Goal: Task Accomplishment & Management: Complete application form

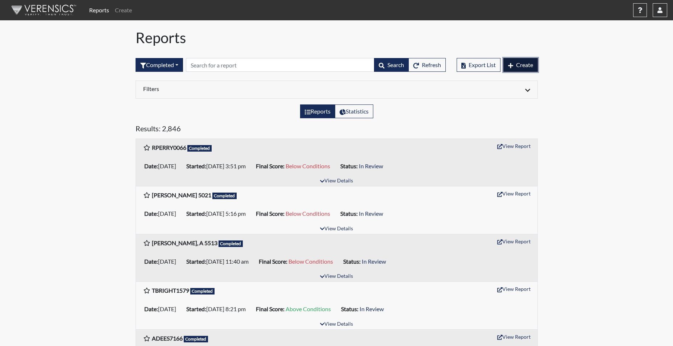
click at [520, 64] on span "Create" at bounding box center [524, 64] width 17 height 7
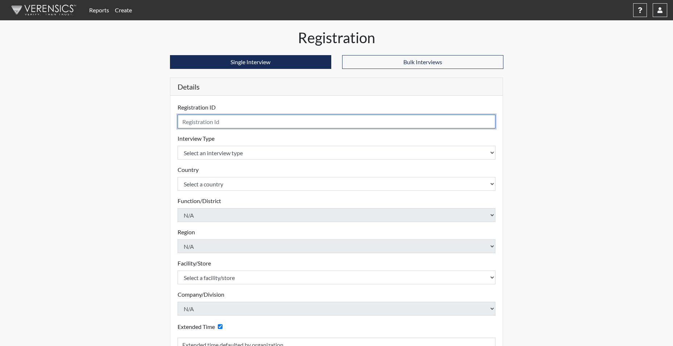
click at [186, 122] on input "text" at bounding box center [337, 122] width 318 height 14
click at [210, 121] on input "text" at bounding box center [337, 122] width 318 height 14
type input "DWILLIAMS5691"
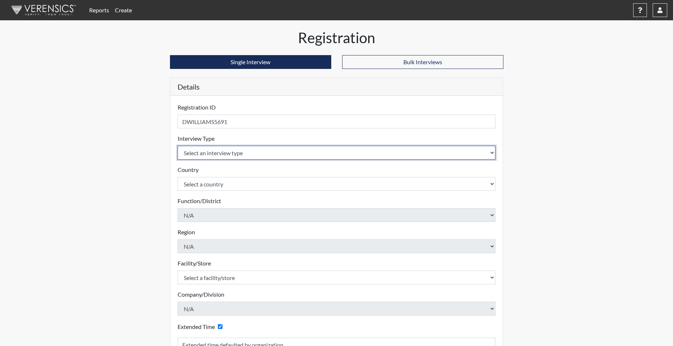
click at [205, 151] on select "Select an interview type Corrections Pre-Employment" at bounding box center [337, 153] width 318 height 14
select select "ff733e93-e1bf-11ea-9c9f-0eff0cf7eb8f"
click at [178, 146] on select "Select an interview type Corrections Pre-Employment" at bounding box center [337, 153] width 318 height 14
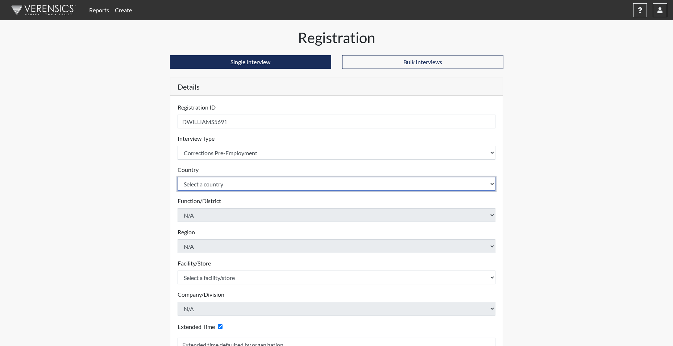
click at [205, 183] on select "Select a country [GEOGRAPHIC_DATA] [GEOGRAPHIC_DATA]" at bounding box center [337, 184] width 318 height 14
select select "united-states-of-[GEOGRAPHIC_DATA]"
click at [178, 177] on select "Select a country [GEOGRAPHIC_DATA] [GEOGRAPHIC_DATA]" at bounding box center [337, 184] width 318 height 14
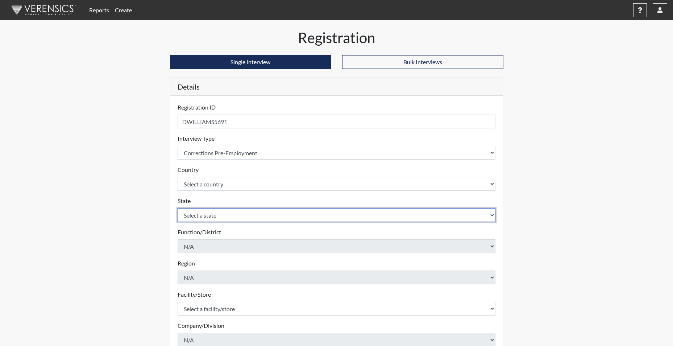
click at [201, 212] on select "Select a state [US_STATE] [US_STATE] [US_STATE] [US_STATE] [US_STATE] [US_STATE…" at bounding box center [337, 215] width 318 height 14
select select "SC"
click at [178, 208] on select "Select a state [US_STATE] [US_STATE] [US_STATE] [US_STATE] [US_STATE] [US_STATE…" at bounding box center [337, 215] width 318 height 14
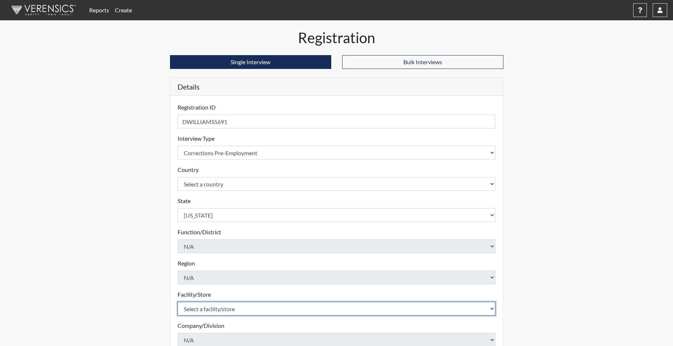
click at [211, 312] on select "Select a facility/store [GEOGRAPHIC_DATA] CI Broad River CI [PERSON_NAME] CI Di…" at bounding box center [337, 309] width 318 height 14
select select "0d391a50-d13c-4c4c-9d7e-c8b7519baf63"
click at [178, 302] on select "Select a facility/store [GEOGRAPHIC_DATA] CI Broad River CI [PERSON_NAME] CI Di…" at bounding box center [337, 309] width 318 height 14
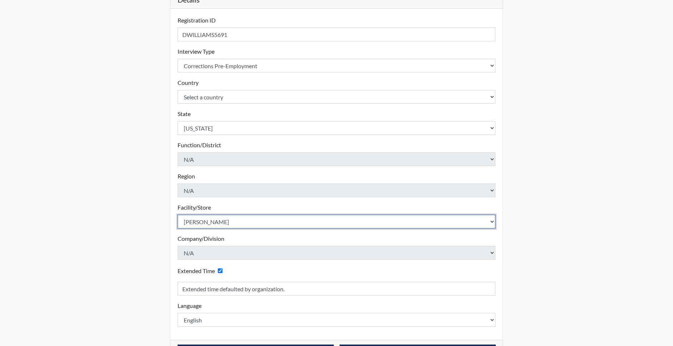
scroll to position [113, 0]
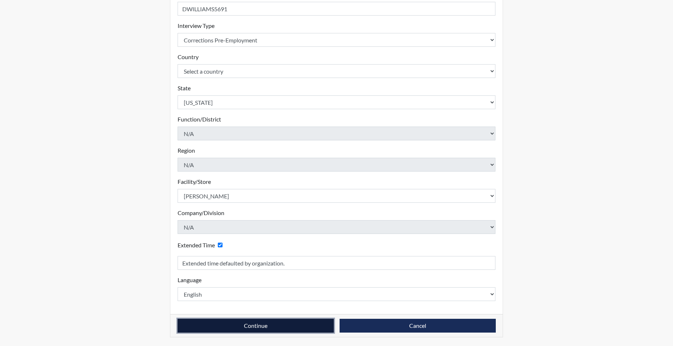
click at [236, 328] on button "Continue" at bounding box center [256, 326] width 156 height 14
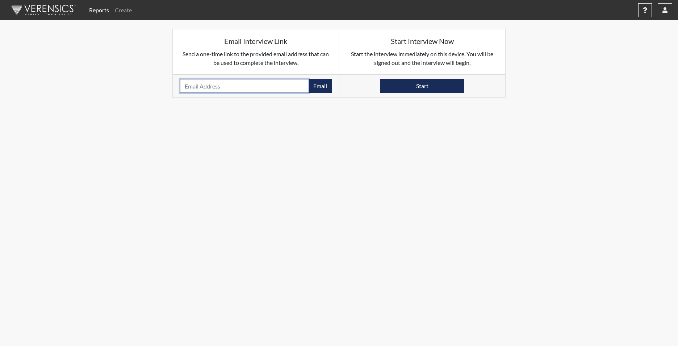
click at [196, 87] on input "email" at bounding box center [244, 86] width 129 height 14
type input "CHEERFUL.DW@GMAIL.COM"
click at [321, 90] on button "Email" at bounding box center [320, 86] width 23 height 14
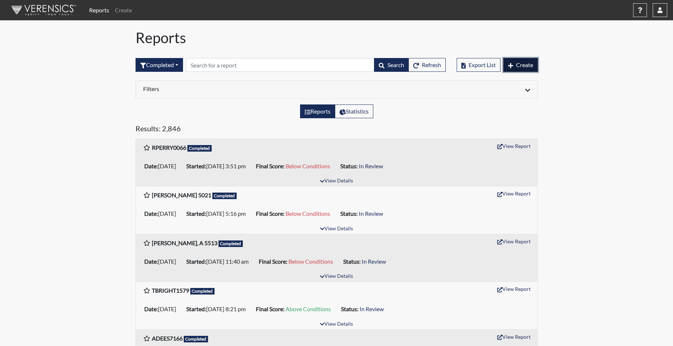
click at [523, 65] on span "Create" at bounding box center [524, 64] width 17 height 7
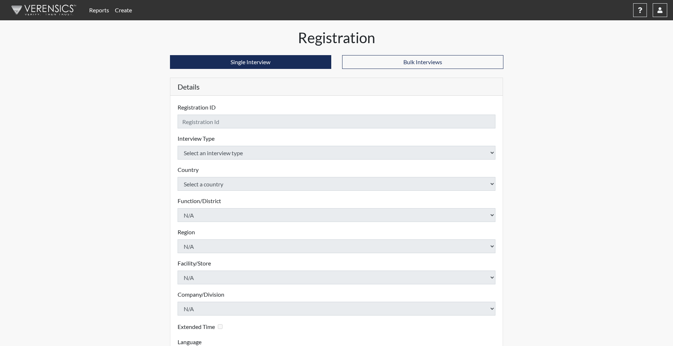
checkbox input "true"
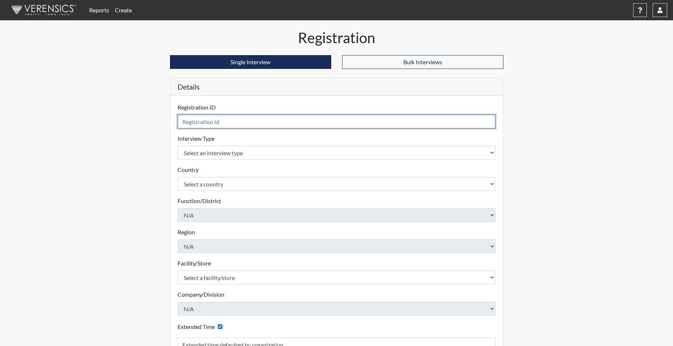
click at [201, 121] on input "text" at bounding box center [337, 122] width 318 height 14
type input "AVIRGIN4617"
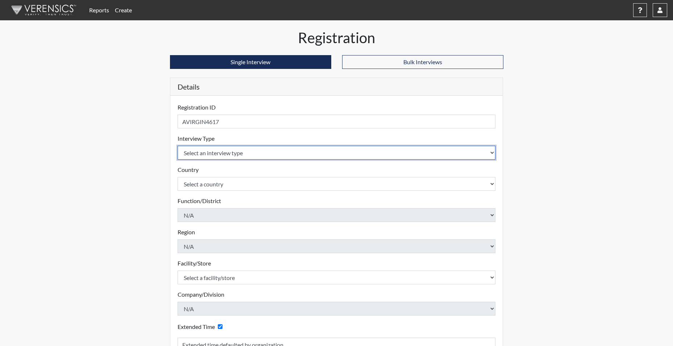
click at [209, 154] on select "Select an interview type Corrections Pre-Employment" at bounding box center [337, 153] width 318 height 14
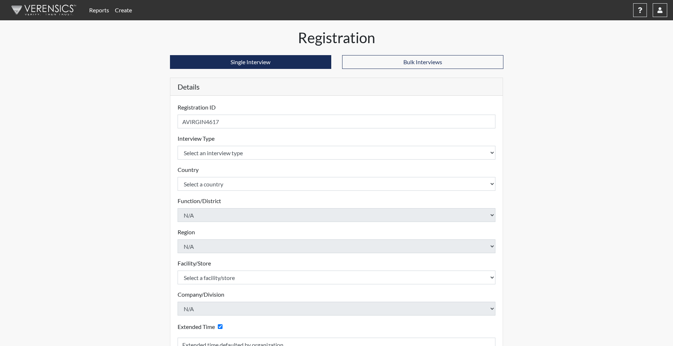
click at [209, 172] on div "Country Select a country [GEOGRAPHIC_DATA] [GEOGRAPHIC_DATA] Please select a co…" at bounding box center [337, 177] width 318 height 25
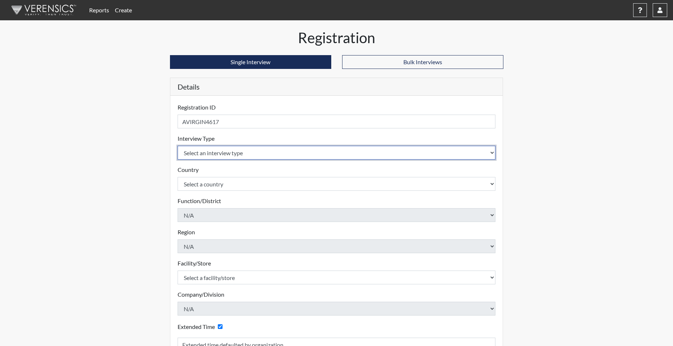
click at [205, 151] on select "Select an interview type Corrections Pre-Employment" at bounding box center [337, 153] width 318 height 14
select select "ff733e93-e1bf-11ea-9c9f-0eff0cf7eb8f"
click at [178, 146] on select "Select an interview type Corrections Pre-Employment" at bounding box center [337, 153] width 318 height 14
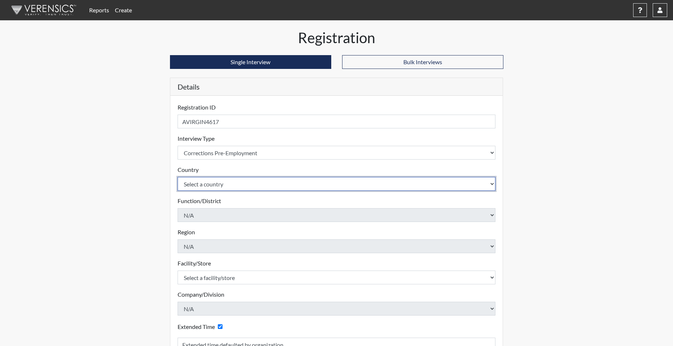
click at [208, 184] on select "Select a country [GEOGRAPHIC_DATA] [GEOGRAPHIC_DATA]" at bounding box center [337, 184] width 318 height 14
select select "united-states-of-[GEOGRAPHIC_DATA]"
click at [178, 177] on select "Select a country [GEOGRAPHIC_DATA] [GEOGRAPHIC_DATA]" at bounding box center [337, 184] width 318 height 14
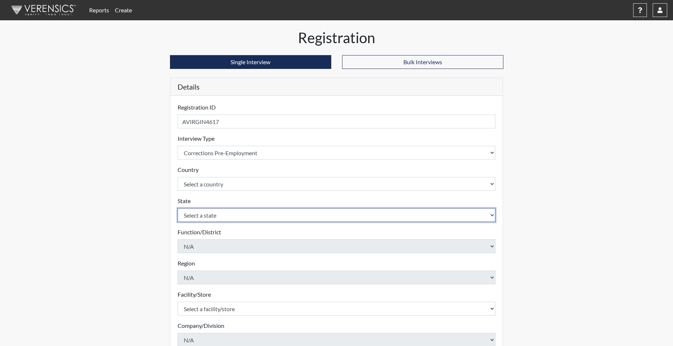
click at [204, 217] on select "Select a state [US_STATE] [US_STATE] [US_STATE] [US_STATE] [US_STATE] [US_STATE…" at bounding box center [337, 215] width 318 height 14
select select "SC"
click at [178, 208] on select "Select a state [US_STATE] [US_STATE] [US_STATE] [US_STATE] [US_STATE] [US_STATE…" at bounding box center [337, 215] width 318 height 14
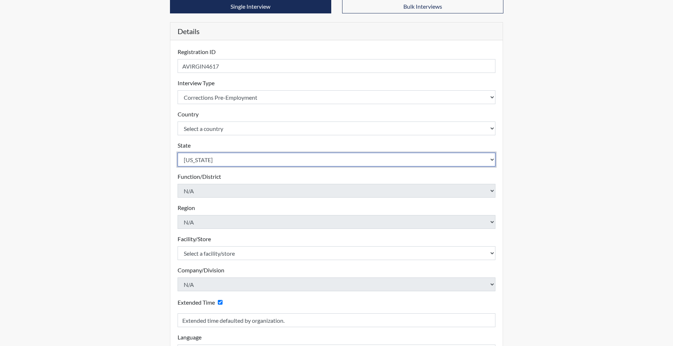
scroll to position [72, 0]
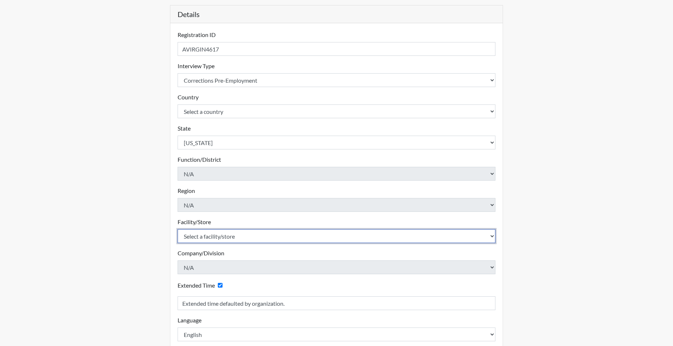
click at [211, 239] on select "Select a facility/store [GEOGRAPHIC_DATA] CI Broad River CI [PERSON_NAME] CI Di…" at bounding box center [337, 236] width 318 height 14
select select "92ad0360-1836-4cb8-81e0-cb81fd501e4f"
click at [178, 229] on select "Select a facility/store [GEOGRAPHIC_DATA] CI Broad River CI [PERSON_NAME] CI Di…" at bounding box center [337, 236] width 318 height 14
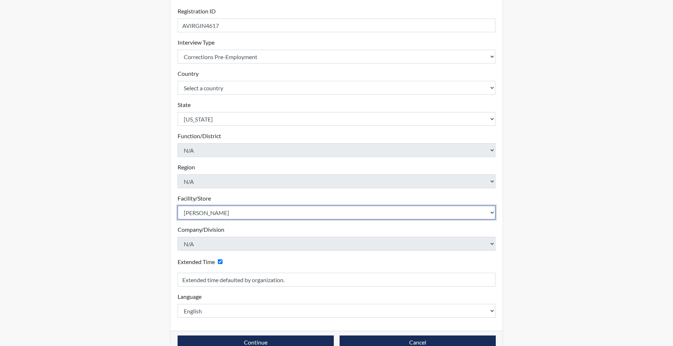
scroll to position [113, 0]
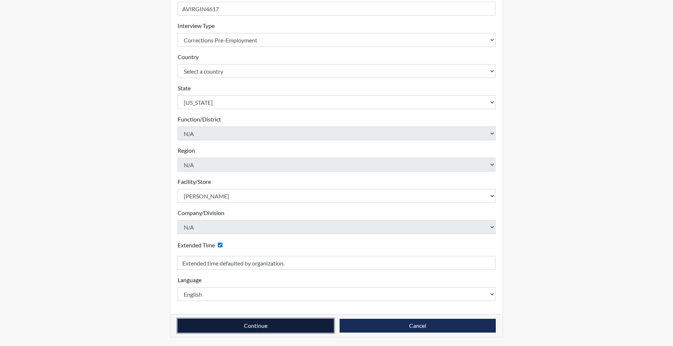
click at [229, 328] on button "Continue" at bounding box center [256, 326] width 156 height 14
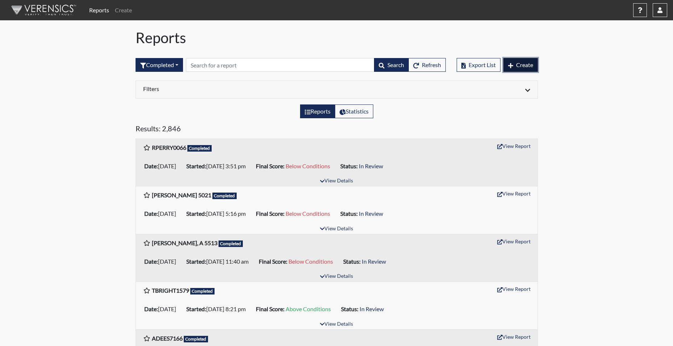
click at [530, 62] on span "Create" at bounding box center [524, 64] width 17 height 7
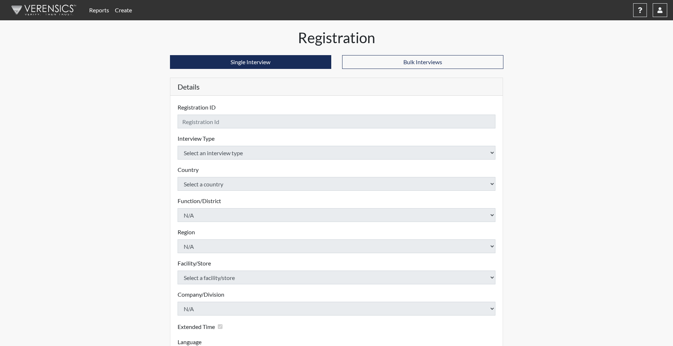
checkbox input "true"
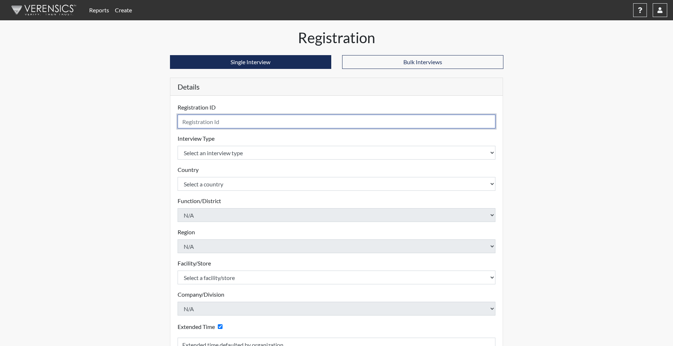
click at [245, 120] on input "text" at bounding box center [337, 122] width 318 height 14
type input "IPRICE6644"
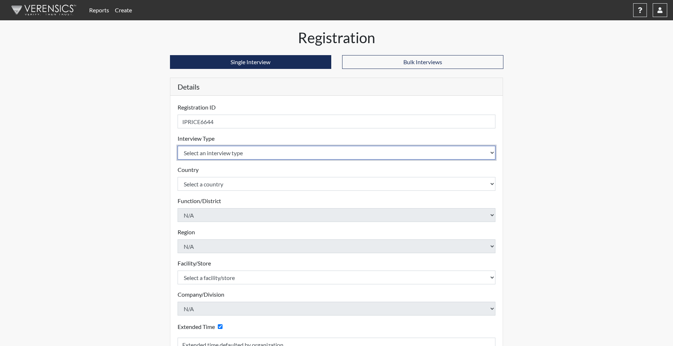
click at [213, 153] on select "Select an interview type Corrections Pre-Employment" at bounding box center [337, 153] width 318 height 14
select select "ff733e93-e1bf-11ea-9c9f-0eff0cf7eb8f"
click at [178, 146] on select "Select an interview type Corrections Pre-Employment" at bounding box center [337, 153] width 318 height 14
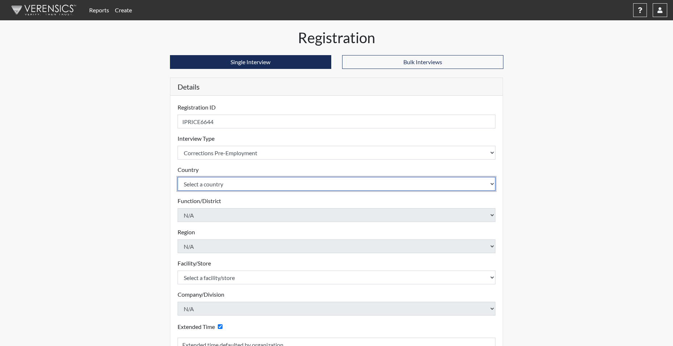
click at [212, 186] on select "Select a country [GEOGRAPHIC_DATA] [GEOGRAPHIC_DATA]" at bounding box center [337, 184] width 318 height 14
select select "united-states-of-[GEOGRAPHIC_DATA]"
click at [178, 177] on select "Select a country [GEOGRAPHIC_DATA] [GEOGRAPHIC_DATA]" at bounding box center [337, 184] width 318 height 14
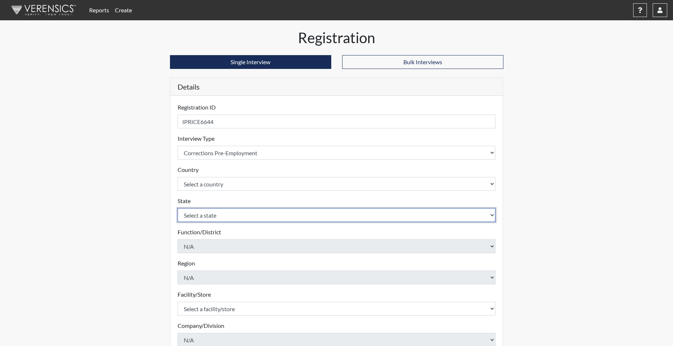
click at [201, 216] on select "Select a state [US_STATE] [US_STATE] [US_STATE] [US_STATE] [US_STATE] [US_STATE…" at bounding box center [337, 215] width 318 height 14
select select "SC"
click at [178, 208] on select "Select a state [US_STATE] [US_STATE] [US_STATE] [US_STATE] [US_STATE] [US_STATE…" at bounding box center [337, 215] width 318 height 14
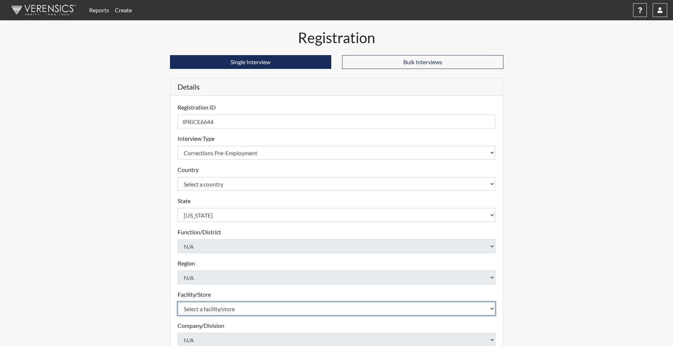
click at [201, 308] on select "Select a facility/store [GEOGRAPHIC_DATA] CI Broad River CI [PERSON_NAME] CI Di…" at bounding box center [337, 309] width 318 height 14
select select "e94c7925-c7cb-48ed-86f9-8be77b117e87"
click at [178, 302] on select "Select a facility/store [GEOGRAPHIC_DATA] CI Broad River CI [PERSON_NAME] CI Di…" at bounding box center [337, 309] width 318 height 14
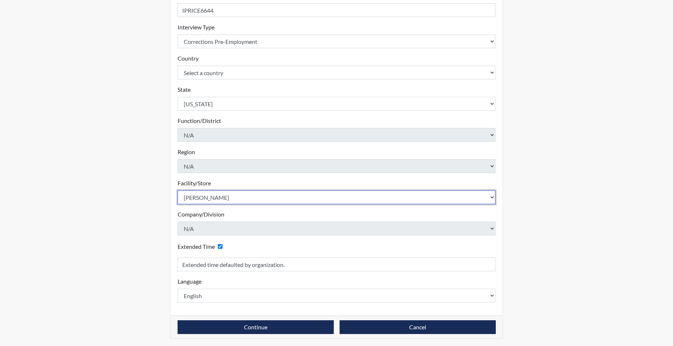
scroll to position [113, 0]
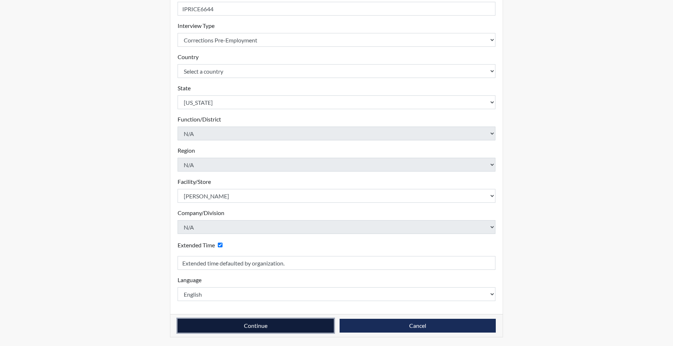
click at [222, 326] on button "Continue" at bounding box center [256, 326] width 156 height 14
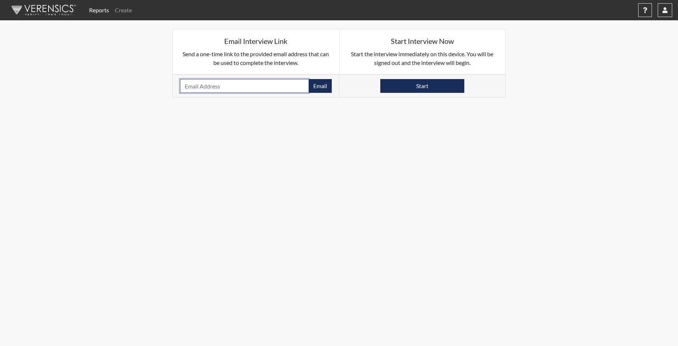
paste input "IMANIPRICE0510@GMAIL.COM"
type input "IMANIPRICE0510@GMAIL.COM"
click at [329, 86] on button "Email" at bounding box center [320, 86] width 23 height 14
